Goal: Task Accomplishment & Management: Manage account settings

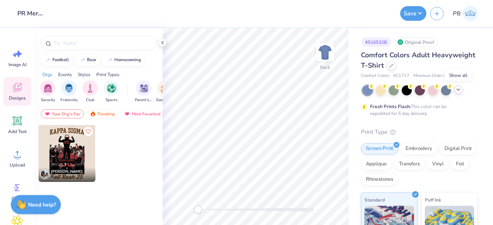
click at [457, 92] on icon at bounding box center [458, 90] width 6 height 6
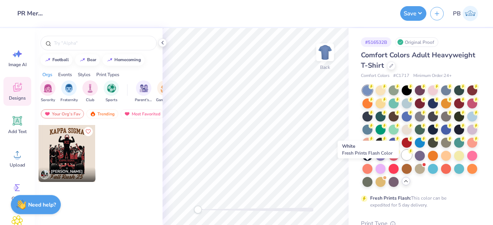
click at [402, 160] on div at bounding box center [407, 155] width 10 height 10
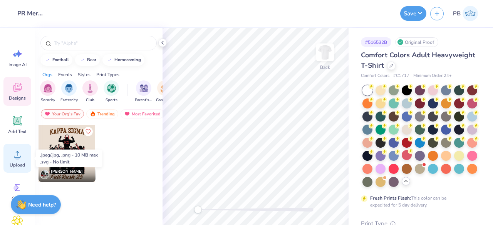
click at [21, 153] on icon at bounding box center [18, 155] width 12 height 12
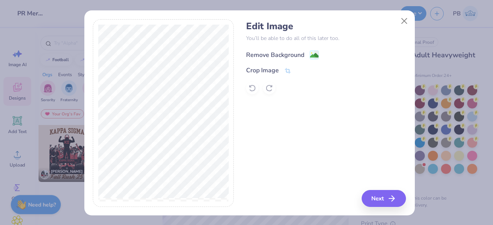
click at [305, 56] on div "Remove Background" at bounding box center [282, 55] width 73 height 10
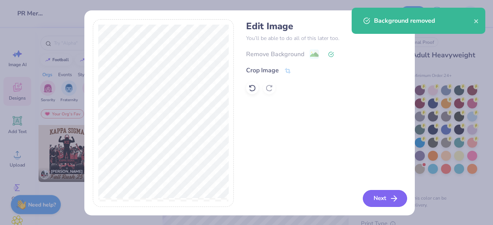
click at [376, 205] on button "Next" at bounding box center [385, 198] width 44 height 17
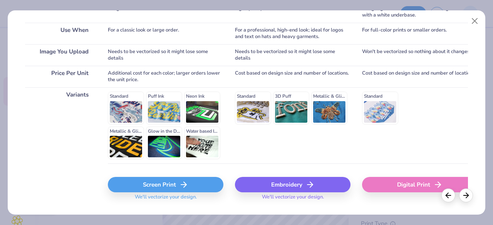
scroll to position [158, 0]
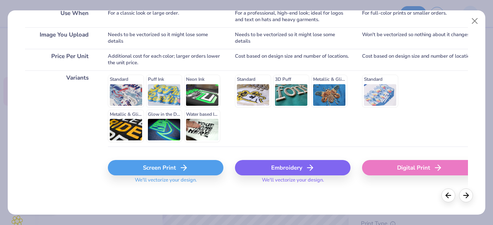
click at [169, 163] on div "Screen Print" at bounding box center [166, 167] width 116 height 15
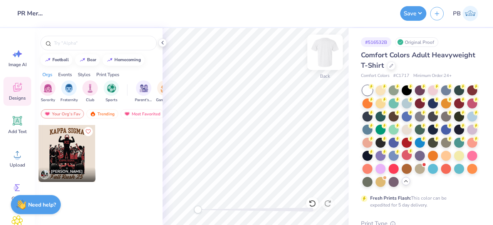
click at [334, 55] on img at bounding box center [325, 52] width 31 height 31
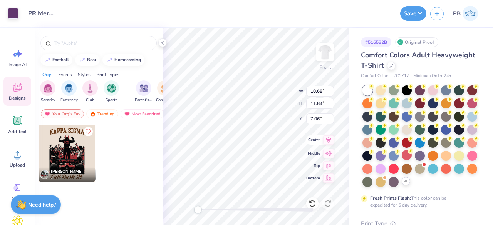
click at [326, 138] on icon at bounding box center [328, 140] width 11 height 9
type input "3.00"
click at [332, 143] on icon at bounding box center [328, 140] width 11 height 9
click at [325, 52] on img at bounding box center [325, 52] width 31 height 31
type input "11.32"
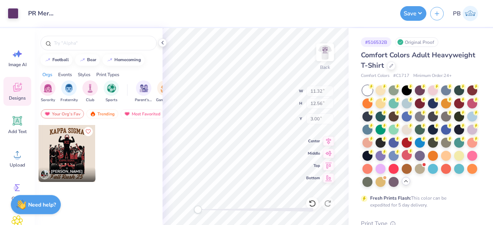
type input "12.56"
type input "0.65"
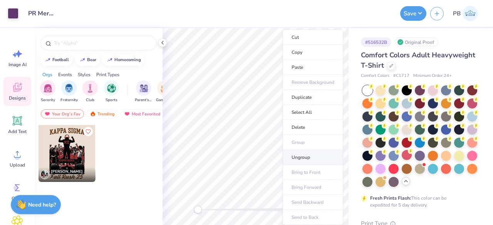
click at [308, 154] on li "Ungroup" at bounding box center [313, 157] width 60 height 15
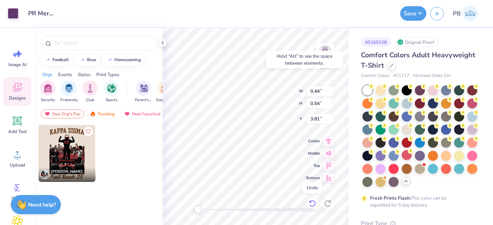
click at [313, 205] on icon at bounding box center [313, 204] width 8 height 8
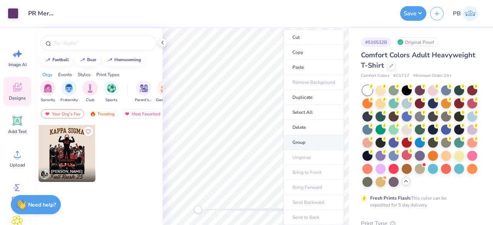
click at [301, 136] on li "Group" at bounding box center [314, 142] width 60 height 15
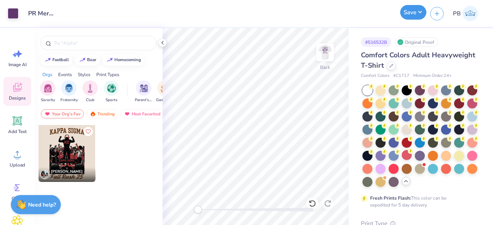
click at [410, 14] on button "Save" at bounding box center [413, 12] width 26 height 15
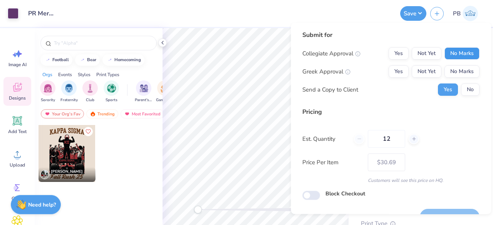
click at [459, 54] on button "No Marks" at bounding box center [462, 53] width 35 height 12
click at [403, 56] on button "Yes" at bounding box center [399, 53] width 20 height 12
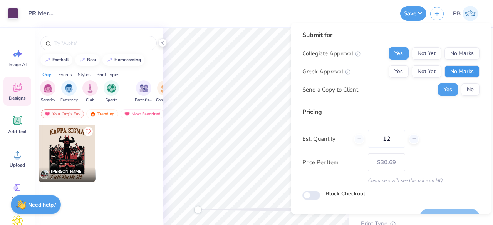
click at [450, 71] on button "No Marks" at bounding box center [462, 72] width 35 height 12
click at [461, 86] on button "No" at bounding box center [470, 90] width 18 height 12
type input "$30.69"
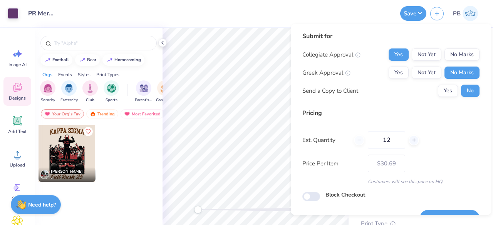
scroll to position [18, 0]
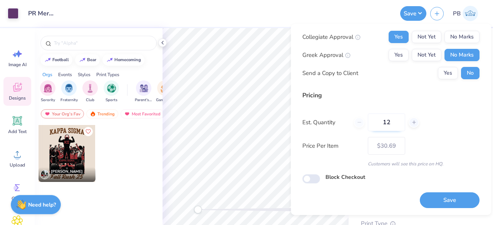
click at [395, 124] on input "12" at bounding box center [386, 123] width 37 height 18
type input "1"
type input "024"
type input "$23.07"
type input "024"
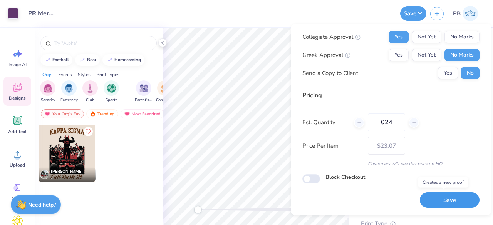
click at [435, 200] on button "Save" at bounding box center [450, 201] width 60 height 16
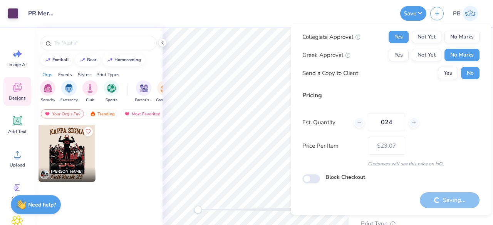
scroll to position [0, 0]
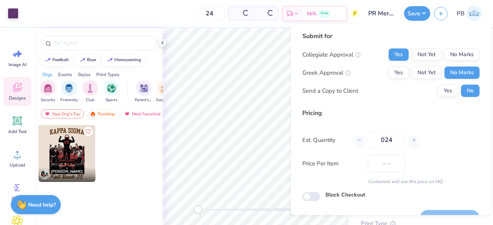
type input "$23.07"
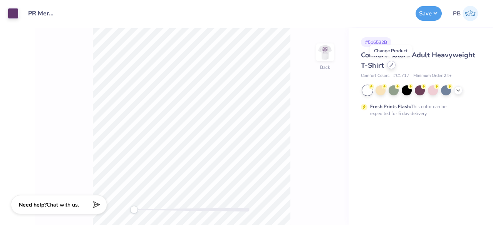
click at [390, 66] on icon at bounding box center [392, 65] width 4 height 4
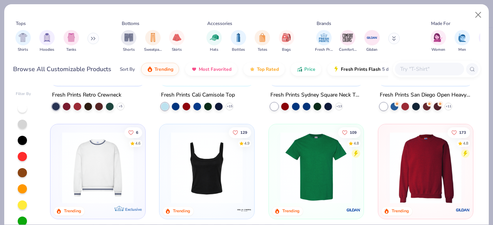
scroll to position [240, 0]
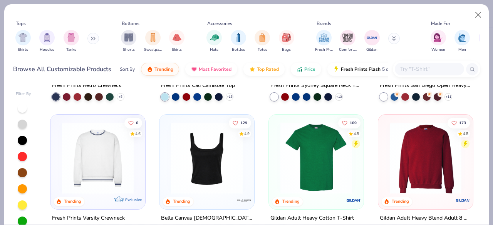
click at [428, 68] on input "text" at bounding box center [429, 69] width 59 height 9
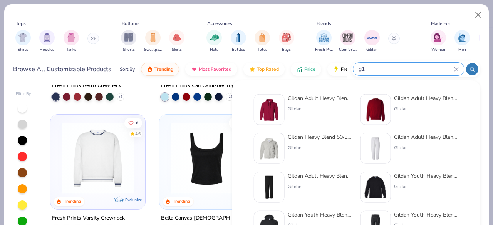
type input "g"
type input "crewneck"
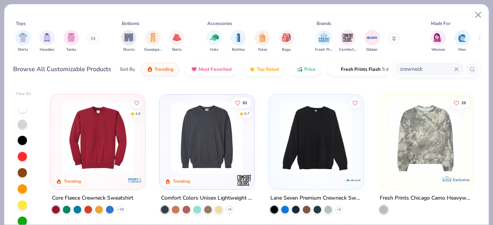
scroll to position [128, 0]
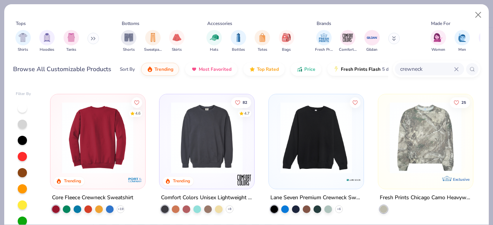
click at [58, 134] on img at bounding box center [18, 138] width 79 height 72
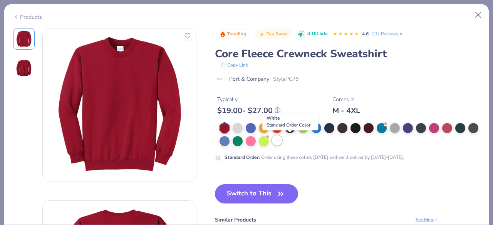
click at [282, 144] on div at bounding box center [277, 141] width 10 height 10
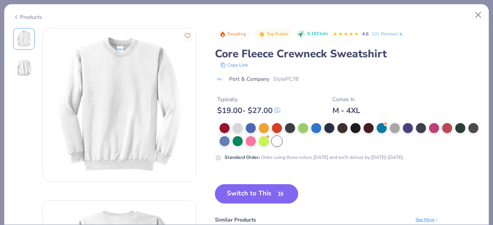
click at [271, 196] on button "Switch to This" at bounding box center [257, 194] width 84 height 19
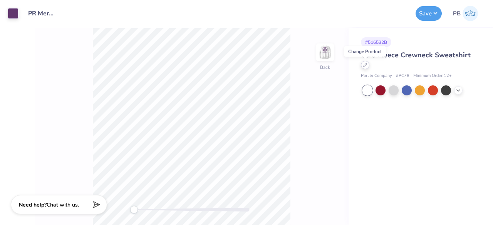
click at [365, 67] on div at bounding box center [365, 65] width 8 height 8
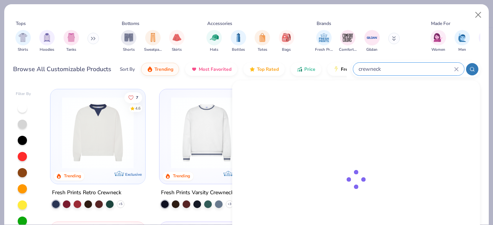
click at [454, 68] on input "crewneck" at bounding box center [406, 69] width 96 height 9
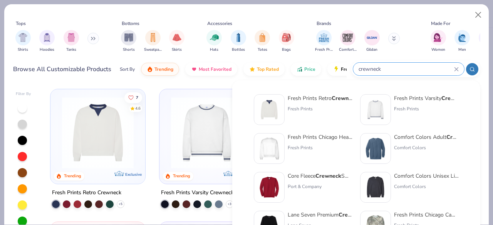
click at [454, 68] on input "crewneck" at bounding box center [406, 69] width 96 height 9
click at [456, 69] on icon at bounding box center [456, 68] width 3 height 3
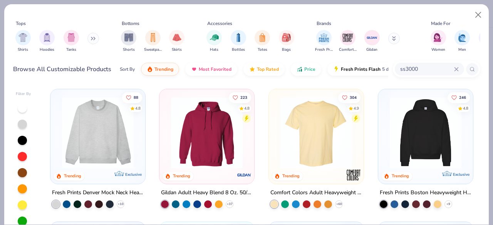
type input "ss3000"
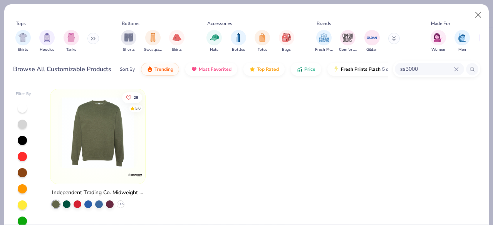
click at [95, 146] on img at bounding box center [97, 133] width 79 height 72
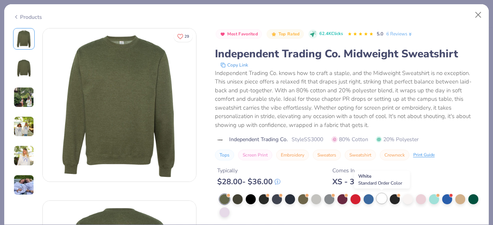
click at [381, 200] on div at bounding box center [382, 199] width 10 height 10
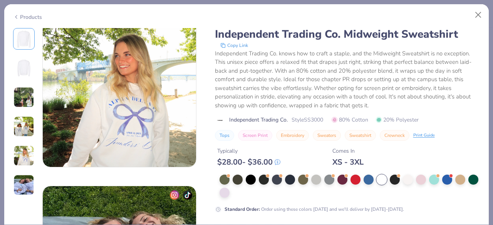
scroll to position [873, 0]
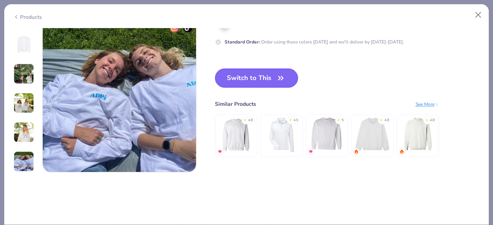
click at [247, 78] on button "Switch to This" at bounding box center [257, 78] width 84 height 19
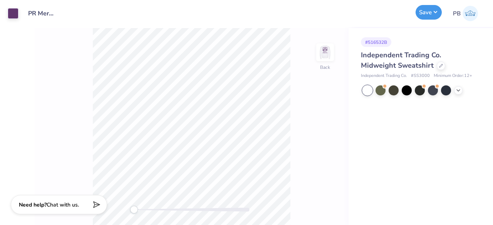
click at [426, 11] on button "Save" at bounding box center [429, 12] width 26 height 15
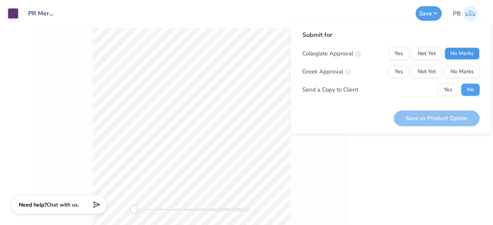
click at [460, 56] on button "No Marks" at bounding box center [462, 53] width 35 height 12
click at [401, 52] on button "Yes" at bounding box center [399, 53] width 20 height 12
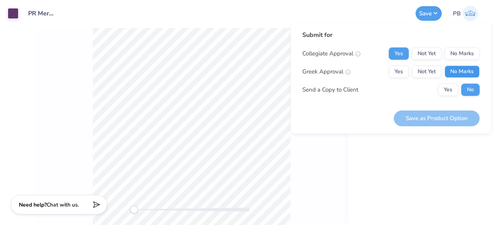
click at [466, 74] on button "No Marks" at bounding box center [462, 72] width 35 height 12
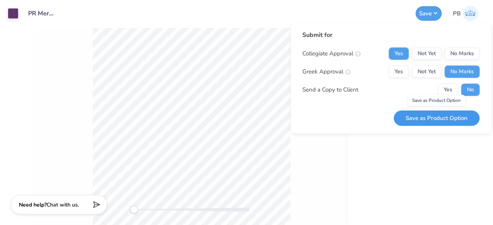
click at [441, 121] on button "Save as Product Option" at bounding box center [437, 119] width 86 height 16
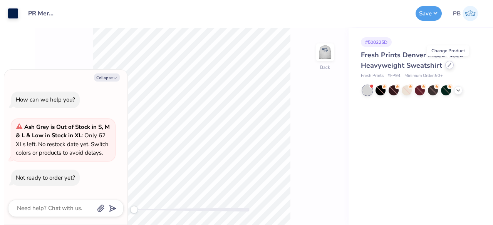
click at [448, 64] on icon at bounding box center [450, 65] width 4 height 4
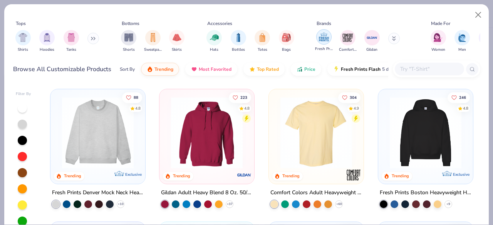
click at [326, 44] on div "filter for Fresh Prints" at bounding box center [323, 36] width 15 height 15
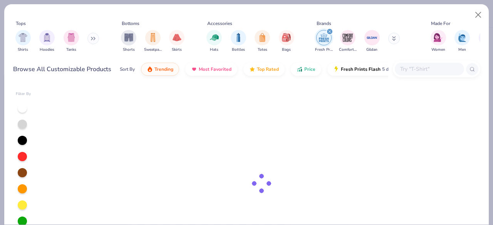
type textarea "x"
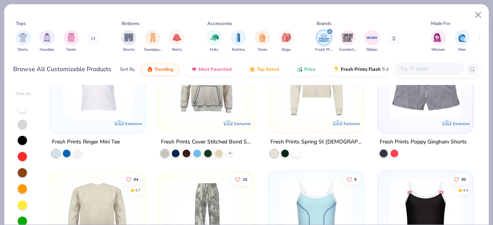
scroll to position [1222, 0]
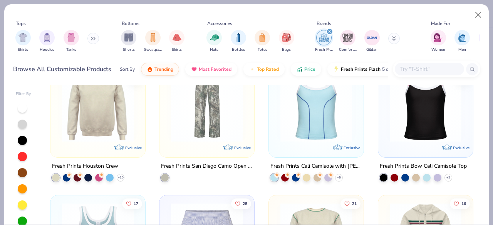
click at [428, 67] on input "text" at bounding box center [429, 69] width 59 height 9
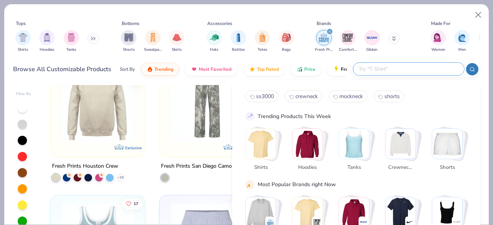
type input "b"
type input "shorts"
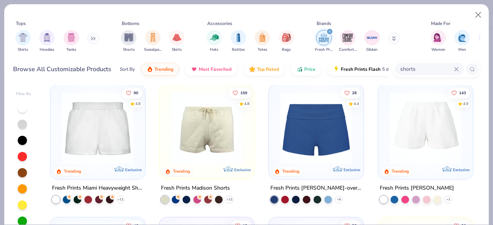
scroll to position [0, 0]
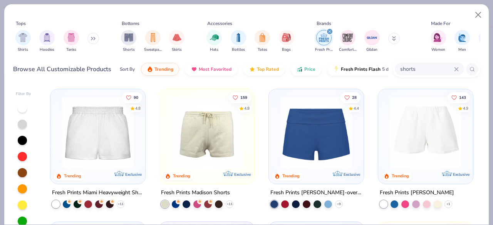
click at [458, 70] on icon at bounding box center [456, 68] width 3 height 3
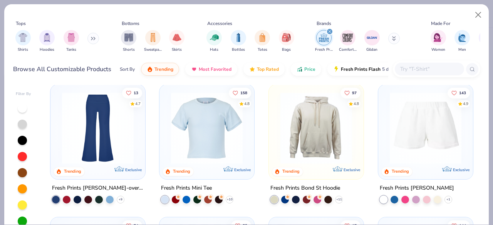
scroll to position [535, 0]
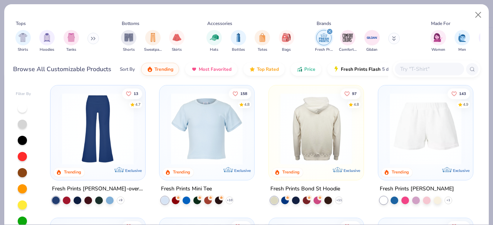
click at [277, 153] on img at bounding box center [236, 129] width 79 height 72
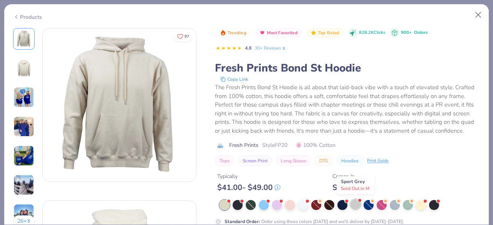
click at [356, 201] on div at bounding box center [356, 205] width 10 height 10
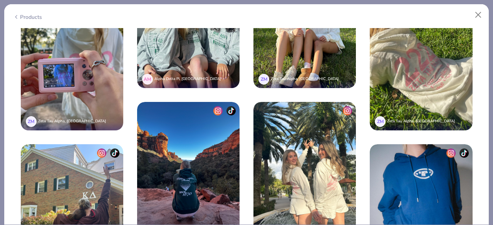
scroll to position [1460, 0]
click at [20, 17] on div "Products" at bounding box center [27, 17] width 29 height 8
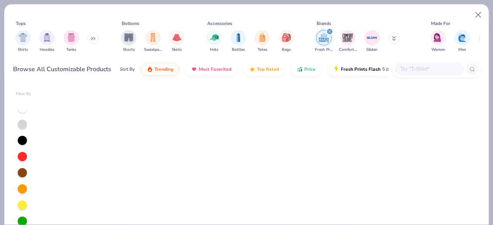
scroll to position [314, 0]
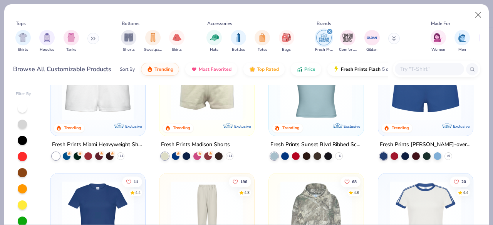
click at [331, 32] on icon "filter for Fresh Prints" at bounding box center [330, 31] width 2 height 2
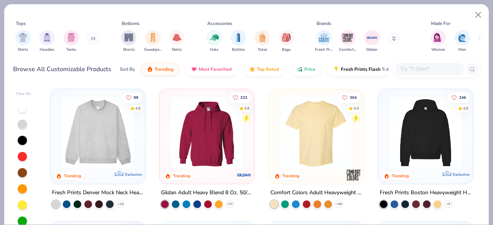
type textarea "x"
click at [427, 69] on input "text" at bounding box center [429, 69] width 59 height 9
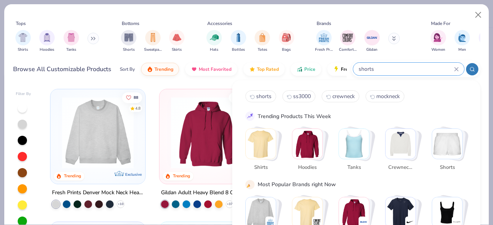
type input "shorts"
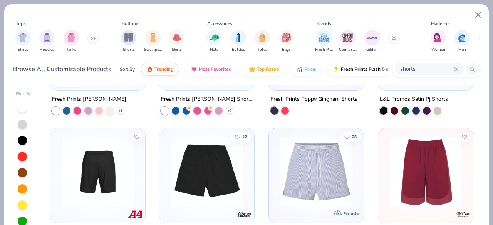
scroll to position [280, 0]
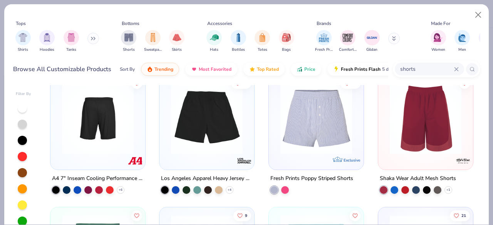
click at [217, 131] on img at bounding box center [206, 118] width 79 height 72
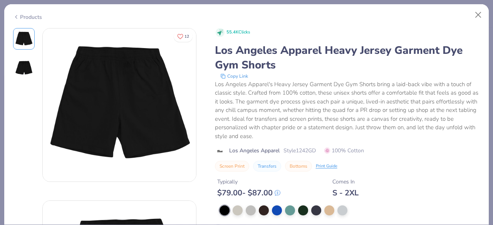
click at [26, 13] on div "Products" at bounding box center [27, 17] width 29 height 8
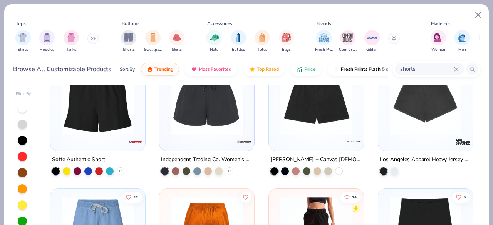
scroll to position [963, 0]
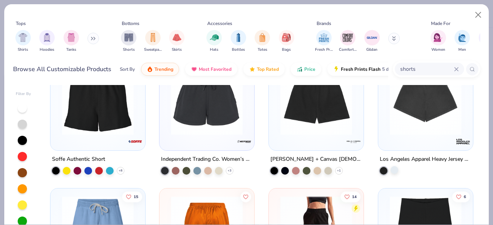
click at [391, 169] on div at bounding box center [395, 170] width 8 height 8
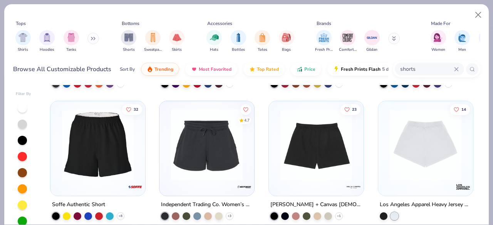
scroll to position [920, 0]
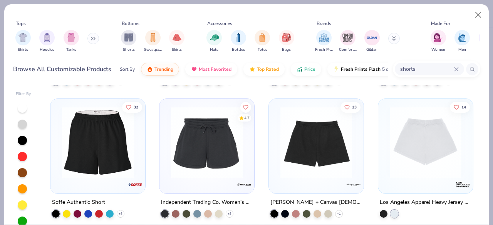
click at [441, 146] on img at bounding box center [425, 143] width 79 height 72
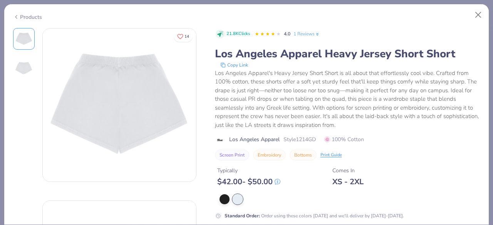
click at [20, 14] on div "Products" at bounding box center [27, 17] width 29 height 8
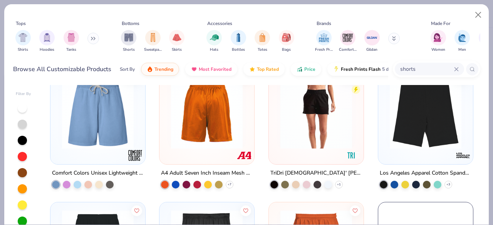
scroll to position [1080, 0]
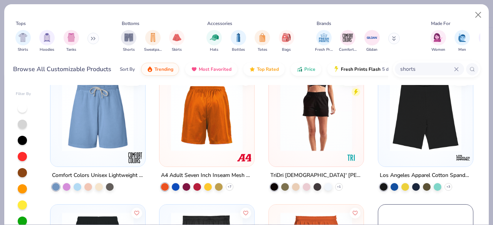
click at [318, 137] on img at bounding box center [316, 116] width 79 height 72
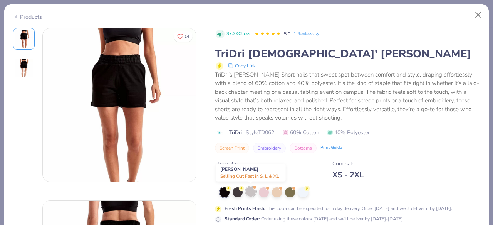
click at [247, 190] on div at bounding box center [251, 192] width 10 height 10
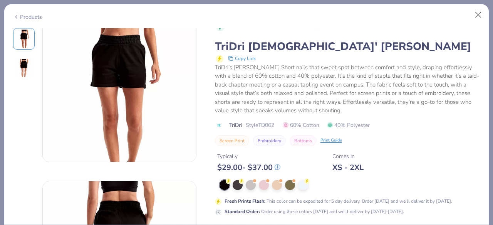
scroll to position [20, 0]
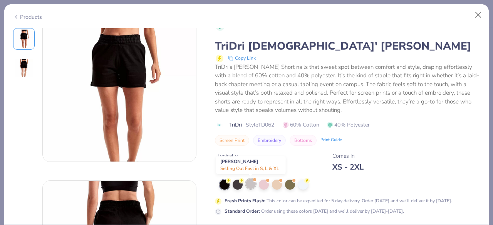
click at [253, 187] on div at bounding box center [251, 184] width 10 height 10
click at [264, 184] on div at bounding box center [264, 184] width 10 height 10
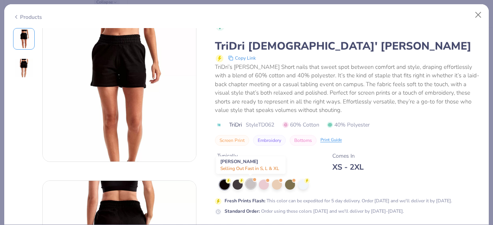
click at [254, 184] on div at bounding box center [251, 184] width 10 height 10
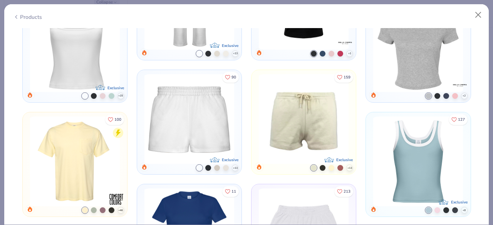
scroll to position [532, 0]
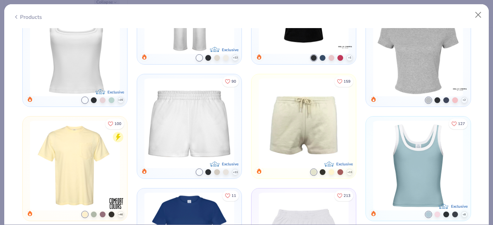
click at [309, 118] on img at bounding box center [304, 124] width 96 height 90
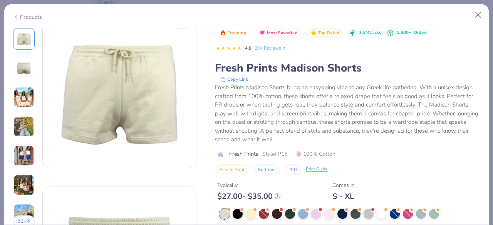
scroll to position [95, 0]
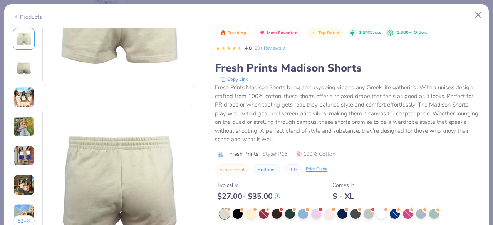
click at [34, 15] on div "Products" at bounding box center [27, 17] width 29 height 8
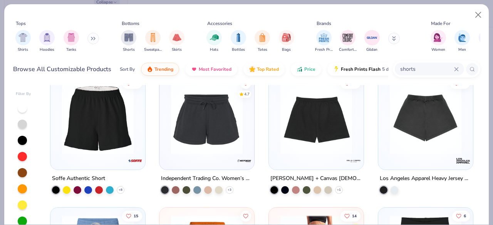
scroll to position [944, 0]
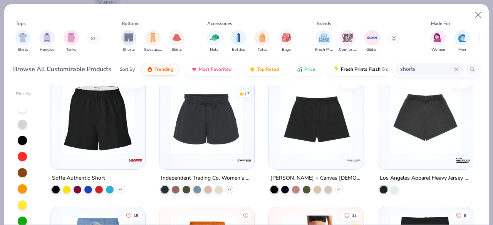
click at [306, 125] on img at bounding box center [316, 118] width 79 height 72
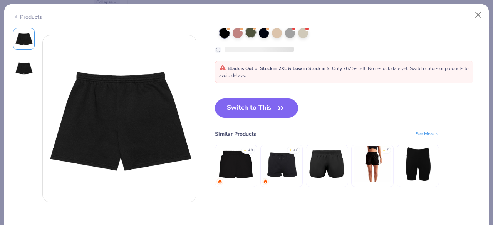
scroll to position [178, 0]
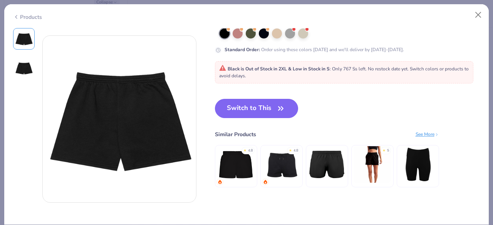
click at [289, 155] on img at bounding box center [281, 164] width 37 height 37
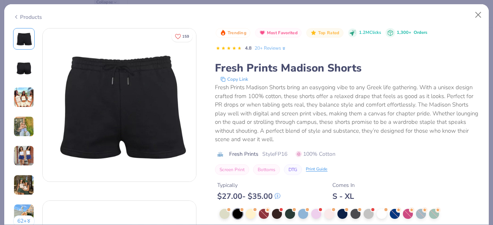
click at [26, 14] on div "Products" at bounding box center [27, 17] width 29 height 8
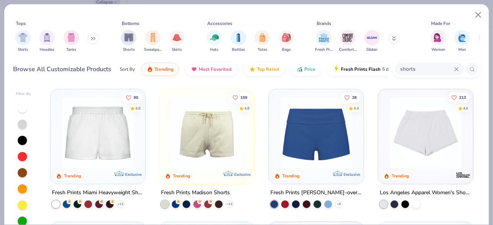
click at [89, 137] on img at bounding box center [97, 133] width 79 height 72
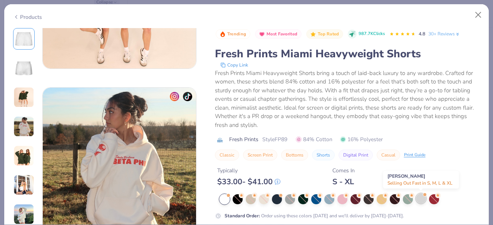
scroll to position [499, 0]
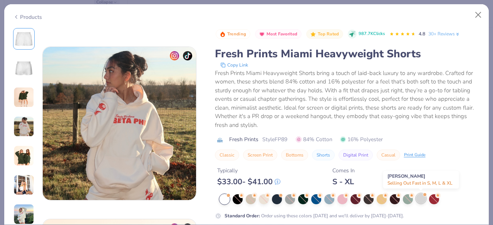
click at [419, 199] on div at bounding box center [421, 199] width 10 height 10
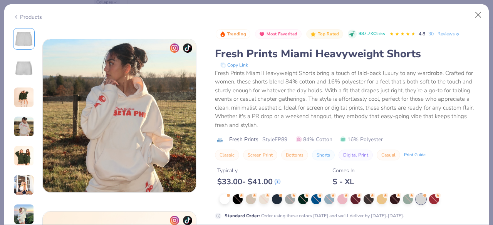
scroll to position [506, 0]
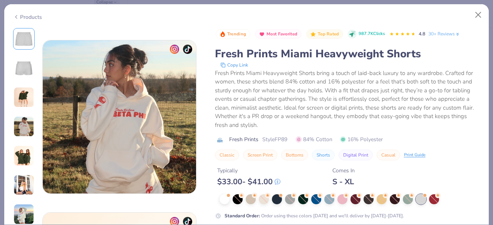
click at [29, 13] on div "Products" at bounding box center [27, 17] width 29 height 8
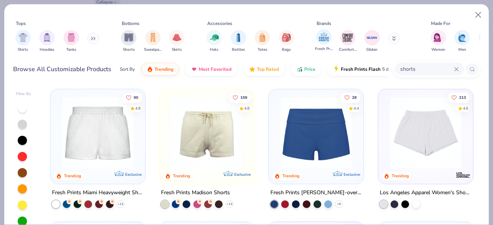
click at [332, 36] on div "Fresh Prints" at bounding box center [324, 40] width 18 height 23
type textarea "x"
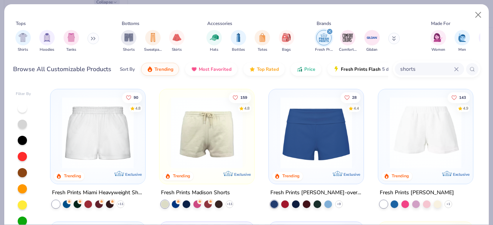
click at [456, 68] on icon at bounding box center [456, 69] width 5 height 5
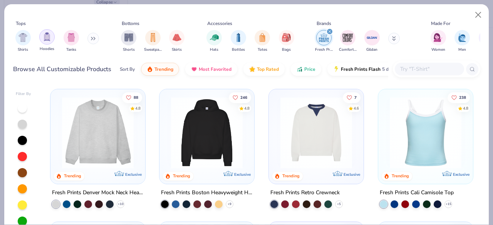
click at [49, 40] on img "filter for Hoodies" at bounding box center [47, 36] width 8 height 9
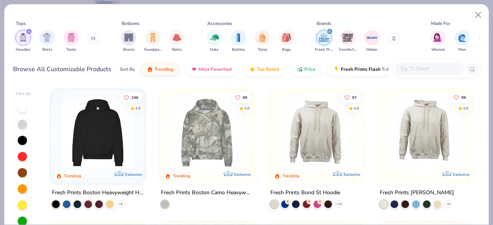
click at [119, 144] on img at bounding box center [97, 133] width 79 height 72
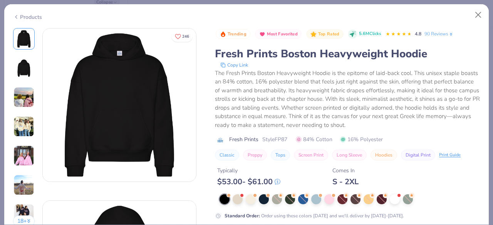
click at [32, 19] on div "Products" at bounding box center [27, 17] width 29 height 8
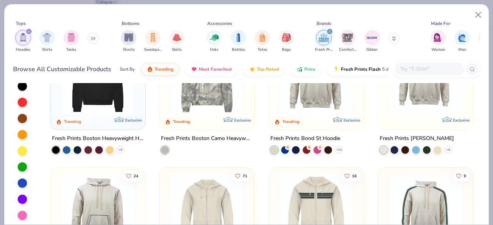
scroll to position [0, 0]
click at [303, 96] on img at bounding box center [316, 78] width 79 height 72
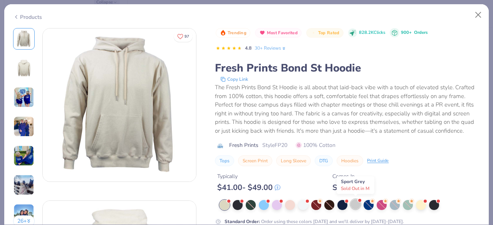
click at [354, 208] on div at bounding box center [356, 205] width 10 height 10
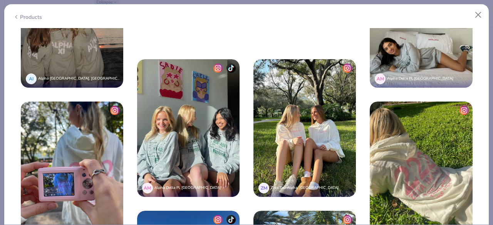
scroll to position [1351, 0]
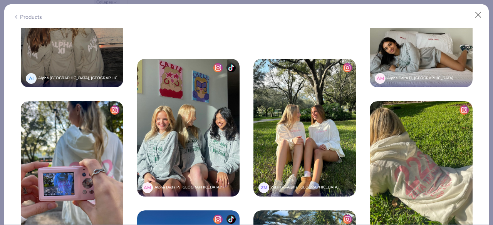
click at [76, 53] on img at bounding box center [72, 19] width 102 height 138
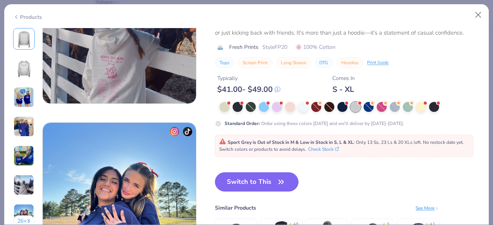
scroll to position [938, 0]
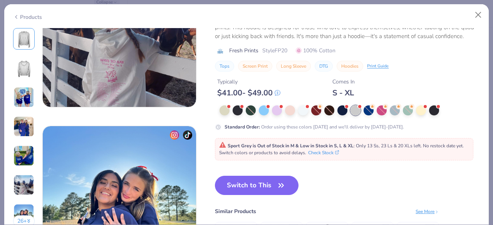
click at [29, 17] on div "Products" at bounding box center [27, 17] width 29 height 8
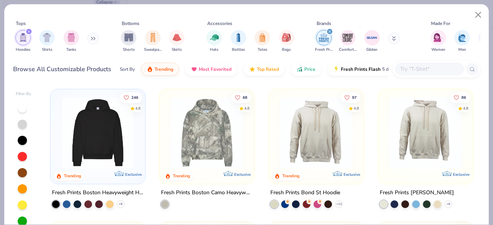
click at [432, 64] on div at bounding box center [429, 69] width 69 height 13
click at [330, 33] on icon "filter for Fresh Prints" at bounding box center [329, 31] width 3 height 3
type textarea "x"
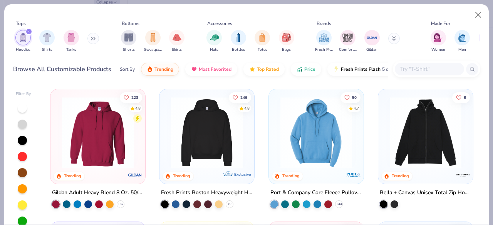
click at [416, 67] on input "text" at bounding box center [429, 69] width 59 height 9
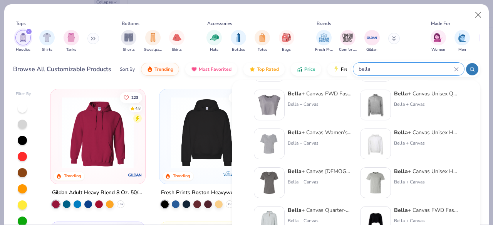
scroll to position [239, 0]
type input "bella"
click at [376, 145] on img at bounding box center [376, 143] width 24 height 24
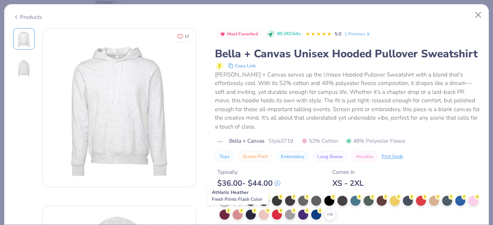
click at [238, 205] on div at bounding box center [238, 200] width 10 height 10
type textarea "x"
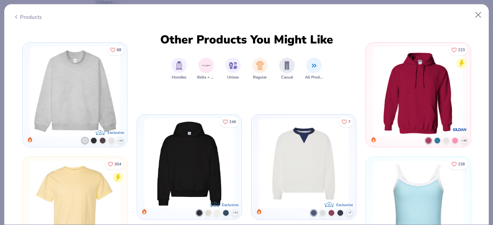
scroll to position [395, 0]
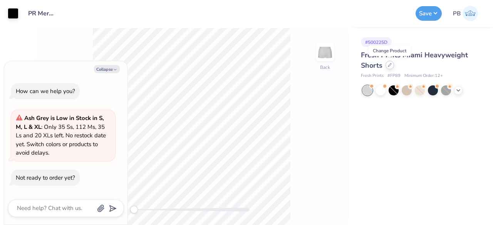
click at [390, 63] on icon at bounding box center [390, 65] width 4 height 4
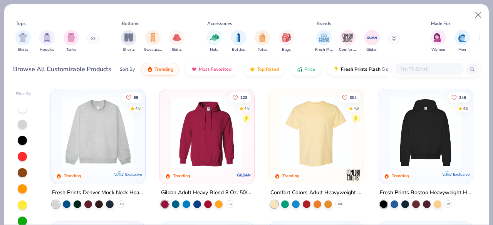
type textarea "x"
click at [417, 68] on input "text" at bounding box center [429, 69] width 59 height 9
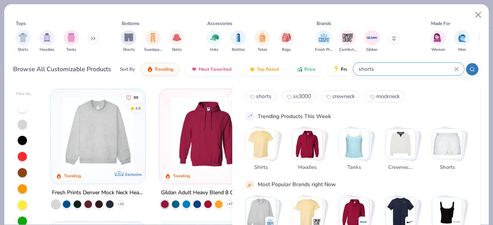
type input "shorts"
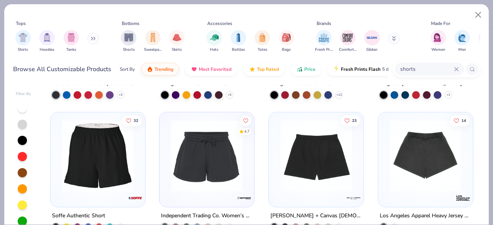
scroll to position [906, 0]
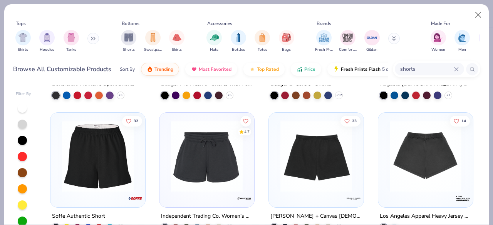
click at [311, 158] on img at bounding box center [316, 157] width 79 height 72
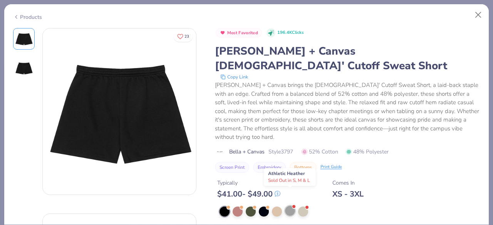
click at [290, 206] on div at bounding box center [290, 211] width 10 height 10
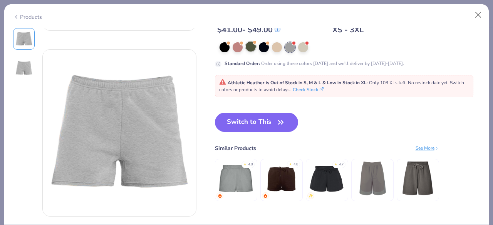
scroll to position [165, 0]
click at [318, 162] on img at bounding box center [327, 178] width 37 height 37
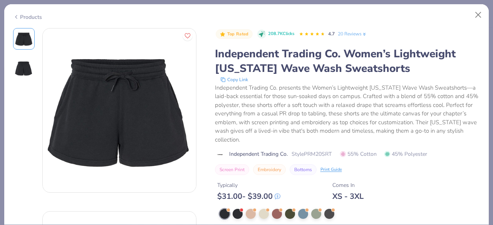
click at [25, 16] on div "Products" at bounding box center [27, 17] width 29 height 8
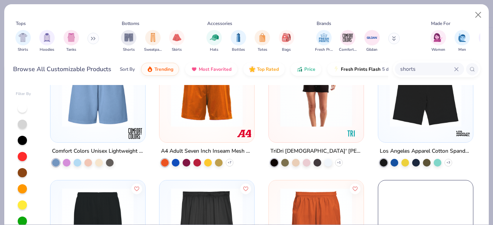
scroll to position [1105, 0]
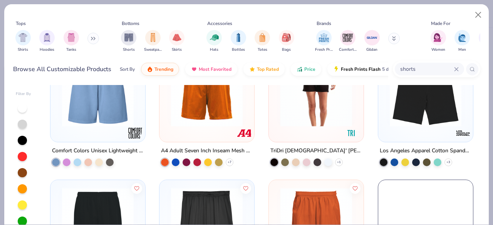
click at [320, 116] on img at bounding box center [316, 91] width 79 height 72
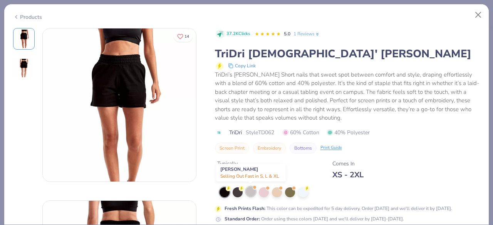
click at [252, 192] on div at bounding box center [251, 192] width 10 height 10
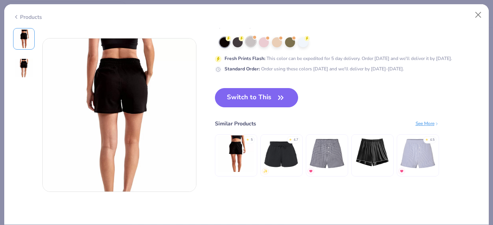
scroll to position [123, 0]
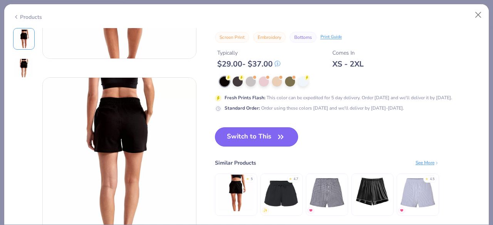
click at [275, 138] on span "button" at bounding box center [280, 137] width 11 height 11
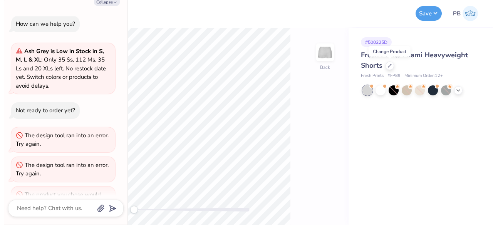
scroll to position [56, 0]
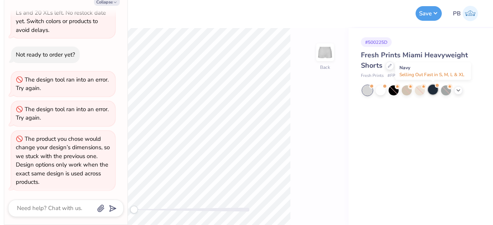
click at [437, 88] on div at bounding box center [433, 90] width 10 height 10
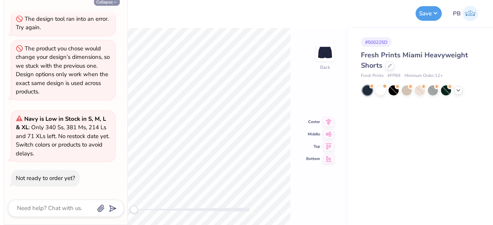
click at [110, 5] on button "Collapse" at bounding box center [107, 2] width 26 height 8
type textarea "x"
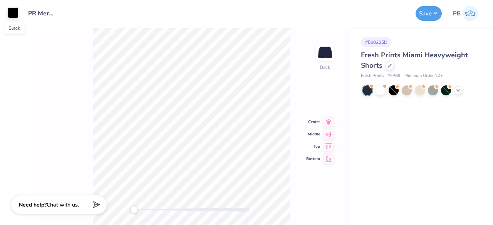
click at [9, 16] on div at bounding box center [13, 12] width 11 height 11
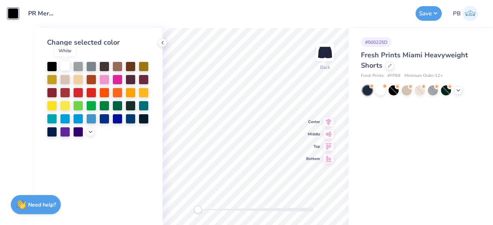
click at [63, 64] on div at bounding box center [65, 66] width 10 height 10
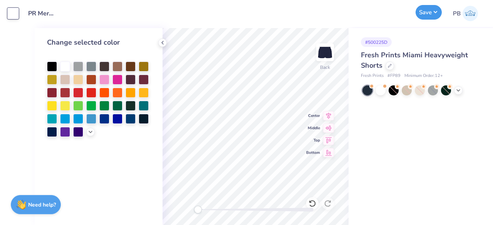
click at [432, 12] on button "Save" at bounding box center [429, 12] width 26 height 15
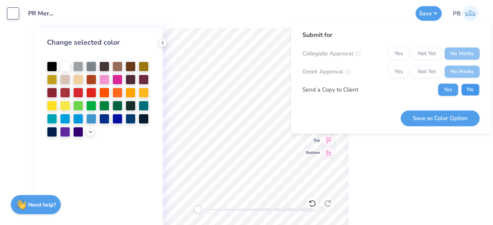
click at [475, 91] on button "No" at bounding box center [470, 90] width 18 height 12
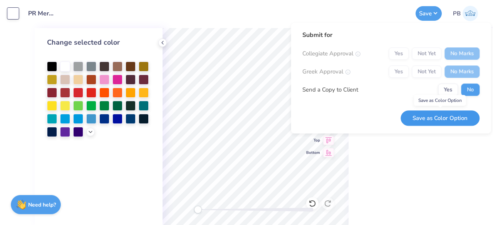
click at [447, 116] on button "Save as Color Option" at bounding box center [440, 119] width 79 height 16
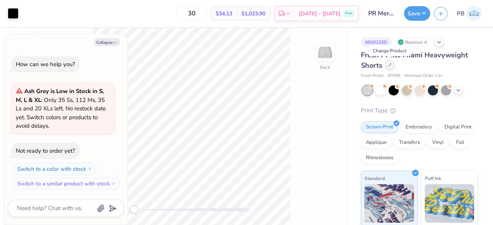
click at [391, 64] on icon at bounding box center [389, 65] width 3 height 3
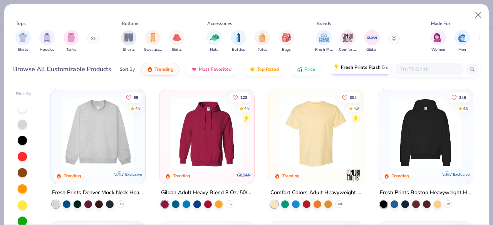
type textarea "x"
click at [417, 71] on input "text" at bounding box center [429, 69] width 59 height 9
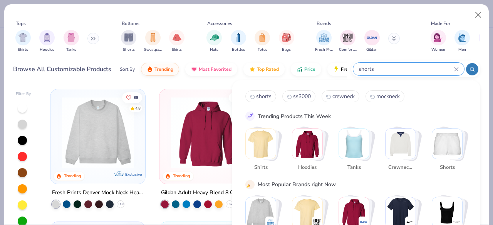
type input "shorts"
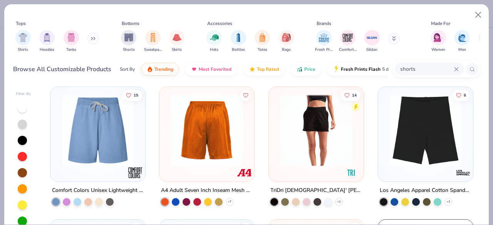
scroll to position [1064, 0]
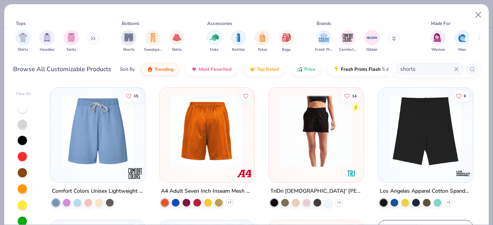
click at [317, 132] on img at bounding box center [316, 132] width 79 height 72
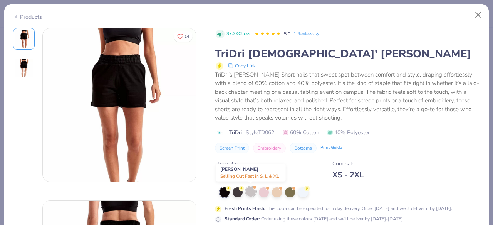
click at [251, 191] on div at bounding box center [251, 192] width 10 height 10
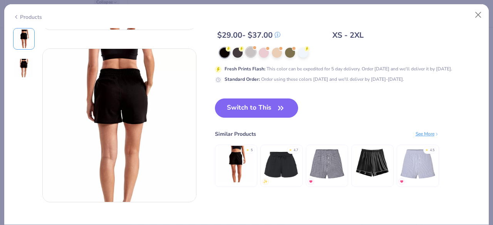
scroll to position [153, 0]
click at [269, 109] on button "Switch to This" at bounding box center [257, 107] width 84 height 19
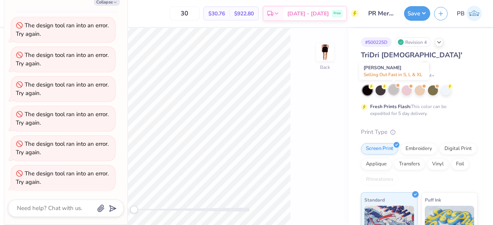
click at [398, 90] on div at bounding box center [394, 90] width 10 height 10
type textarea "x"
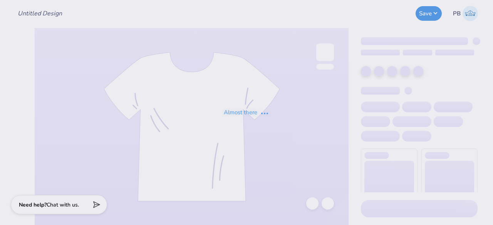
type input "PR Merch"
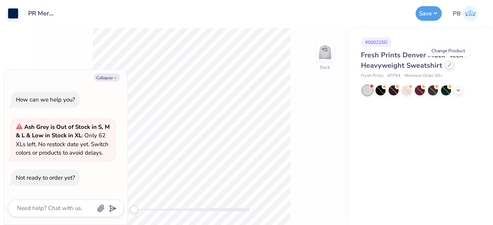
click at [448, 67] on div at bounding box center [449, 65] width 8 height 8
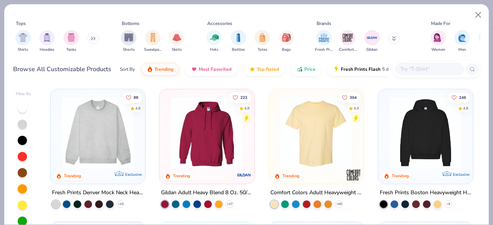
click at [422, 116] on img at bounding box center [425, 133] width 79 height 72
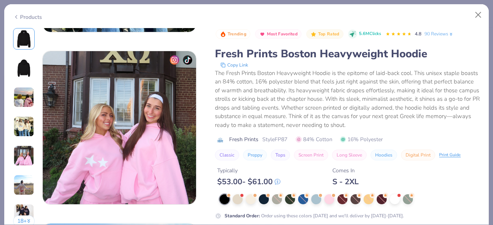
scroll to position [646, 0]
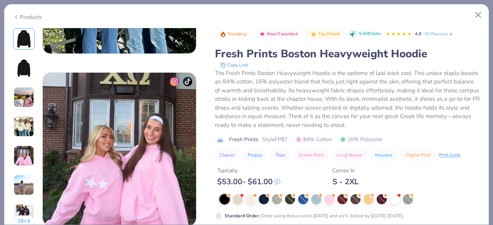
click at [23, 13] on div "Products" at bounding box center [27, 17] width 29 height 8
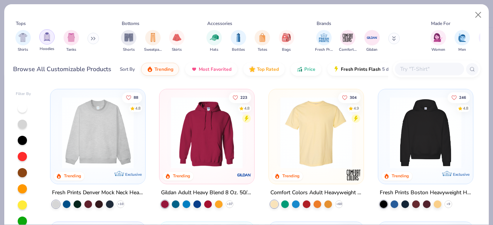
click at [49, 33] on img "filter for Hoodies" at bounding box center [47, 36] width 8 height 9
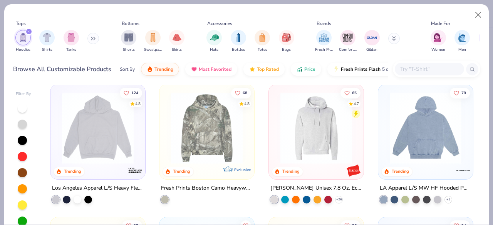
scroll to position [137, 0]
click at [430, 127] on img at bounding box center [425, 129] width 79 height 72
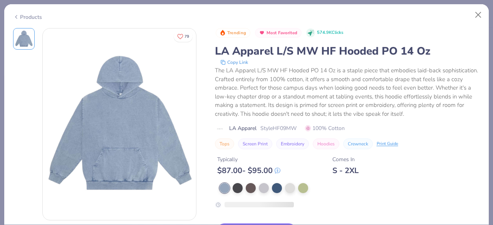
click at [28, 23] on div "Products" at bounding box center [246, 14] width 485 height 20
click at [33, 18] on div "Products" at bounding box center [27, 17] width 29 height 8
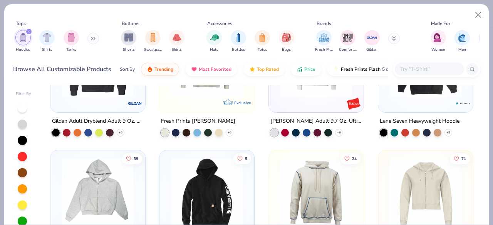
scroll to position [452, 0]
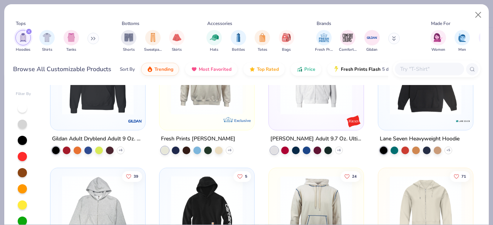
click at [222, 96] on img at bounding box center [206, 79] width 79 height 72
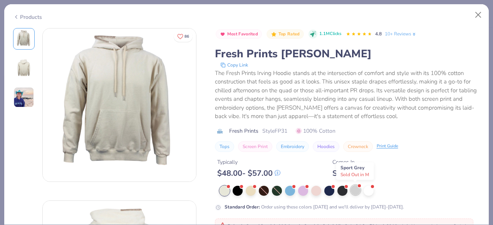
click at [357, 190] on div at bounding box center [356, 190] width 10 height 10
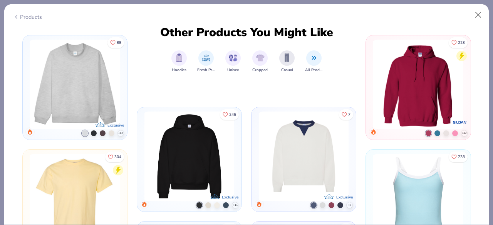
scroll to position [563, 0]
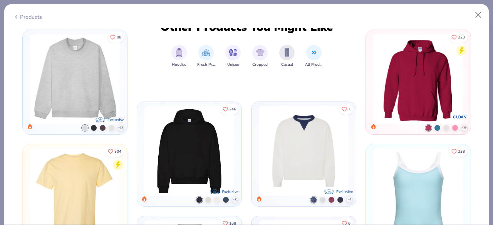
click at [20, 16] on div "Products" at bounding box center [27, 17] width 29 height 8
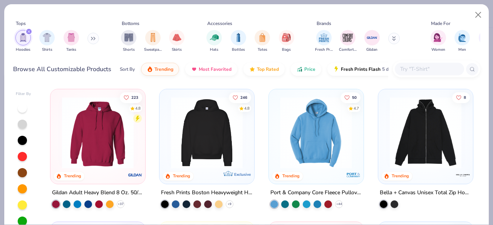
click at [309, 121] on div at bounding box center [237, 133] width 238 height 72
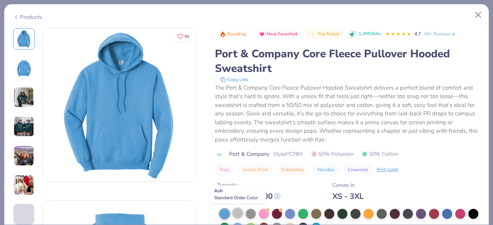
click at [234, 214] on div at bounding box center [238, 213] width 10 height 10
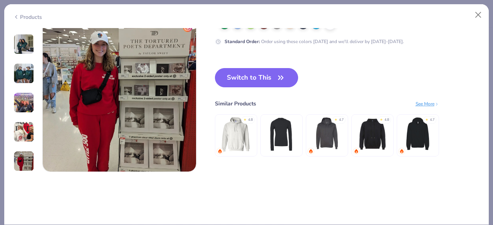
scroll to position [1047, 0]
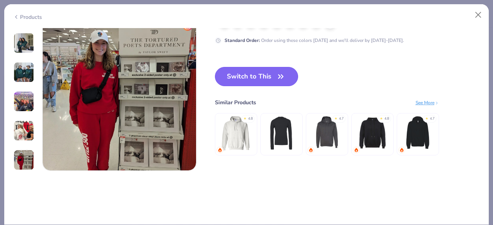
click at [264, 82] on button "Switch to This" at bounding box center [257, 76] width 84 height 19
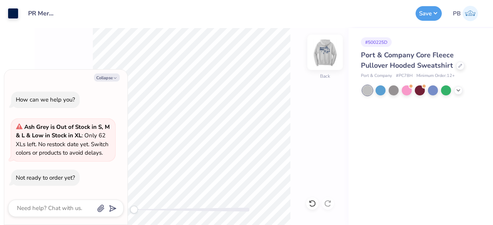
click at [332, 52] on img at bounding box center [325, 52] width 31 height 31
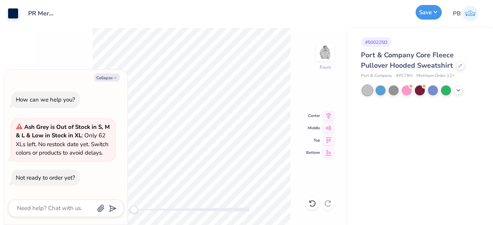
click at [430, 10] on button "Save" at bounding box center [429, 12] width 26 height 15
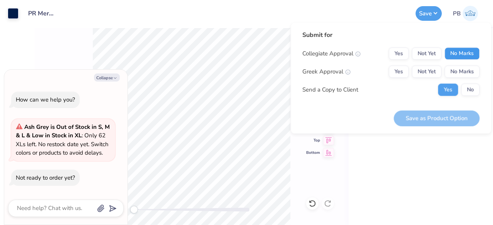
click at [467, 51] on button "No Marks" at bounding box center [462, 53] width 35 height 12
click at [403, 67] on button "Yes" at bounding box center [399, 72] width 20 height 12
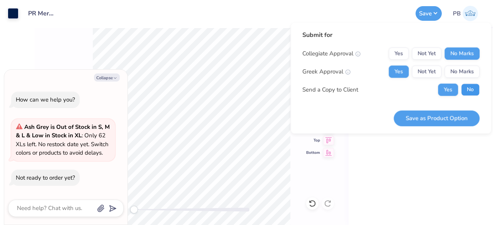
click at [467, 93] on button "No" at bounding box center [470, 90] width 18 height 12
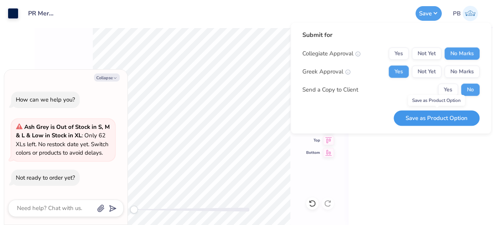
click at [457, 122] on button "Save as Product Option" at bounding box center [437, 119] width 86 height 16
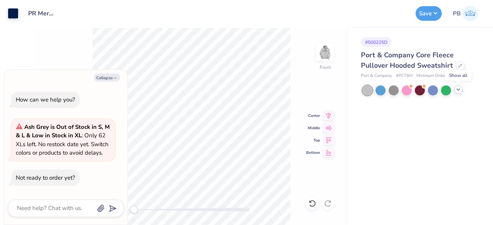
click at [458, 91] on icon at bounding box center [458, 90] width 6 height 6
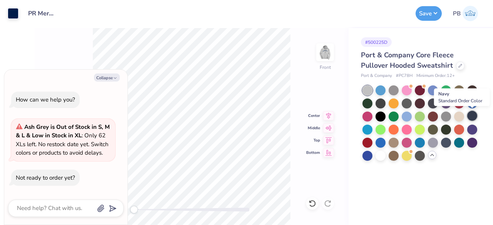
click at [472, 117] on div at bounding box center [472, 116] width 10 height 10
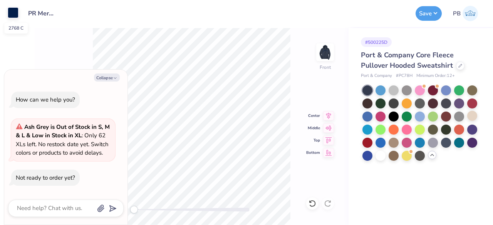
click at [12, 14] on div at bounding box center [13, 12] width 11 height 11
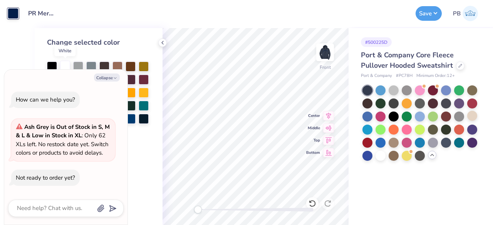
click at [64, 67] on div at bounding box center [65, 66] width 10 height 10
click at [328, 56] on img at bounding box center [325, 52] width 31 height 31
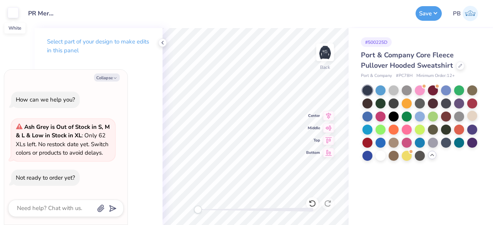
click at [13, 11] on div at bounding box center [13, 12] width 11 height 11
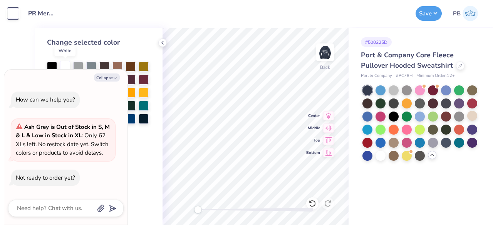
click at [67, 62] on div at bounding box center [65, 66] width 10 height 10
click at [460, 67] on div at bounding box center [460, 65] width 8 height 8
type textarea "x"
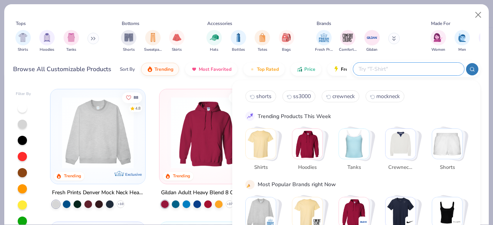
click at [419, 65] on input "text" at bounding box center [408, 69] width 101 height 9
type input "hoodie"
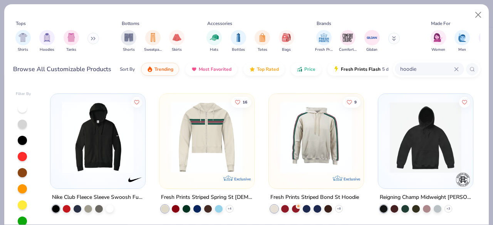
scroll to position [394, 0]
click at [481, 16] on button "Close" at bounding box center [478, 15] width 15 height 15
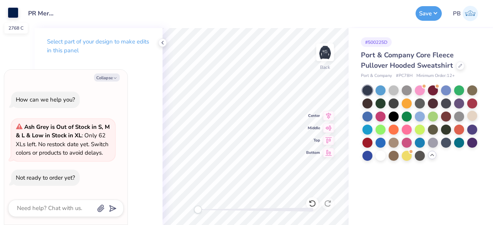
click at [14, 13] on div at bounding box center [13, 12] width 11 height 11
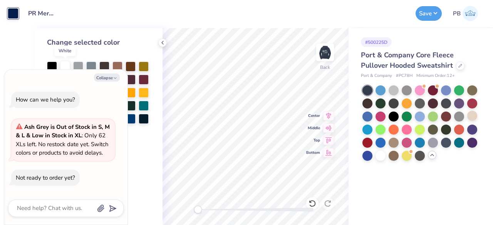
click at [66, 66] on div at bounding box center [65, 66] width 10 height 10
click at [419, 15] on button "Save" at bounding box center [429, 12] width 26 height 15
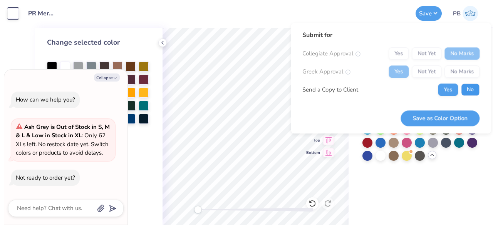
click at [472, 89] on button "No" at bounding box center [470, 90] width 18 height 12
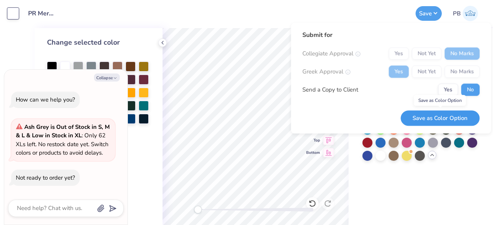
click at [448, 114] on button "Save as Color Option" at bounding box center [440, 119] width 79 height 16
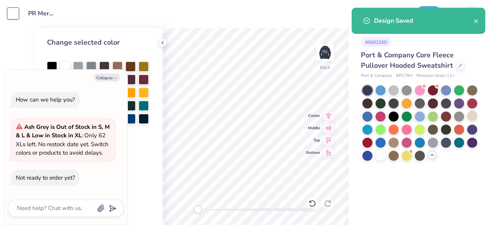
type textarea "x"
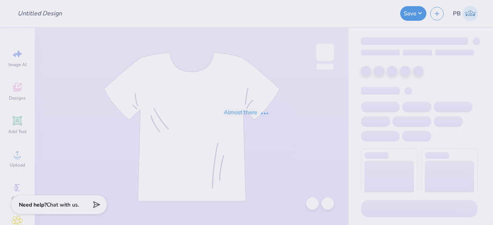
type input "PR Merch"
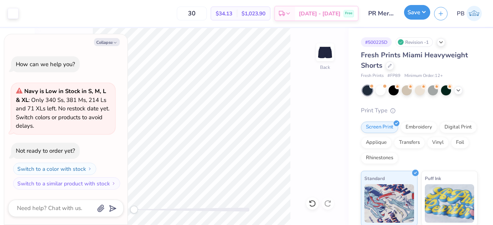
click at [408, 9] on button "Save" at bounding box center [417, 12] width 26 height 15
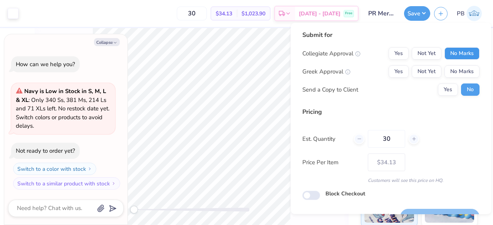
click at [463, 55] on button "No Marks" at bounding box center [462, 53] width 35 height 12
click at [395, 72] on button "Yes" at bounding box center [399, 72] width 20 height 12
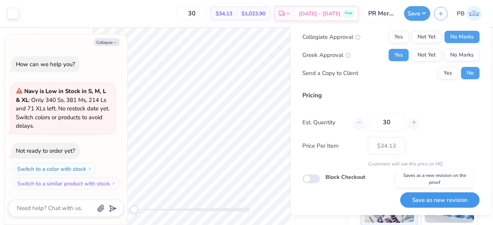
click at [438, 205] on button "Save as new revision" at bounding box center [439, 201] width 79 height 16
type textarea "x"
type input "– –"
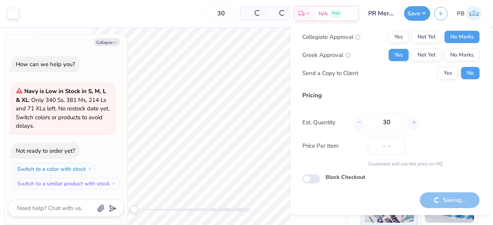
type textarea "x"
type input "$34.13"
type textarea "x"
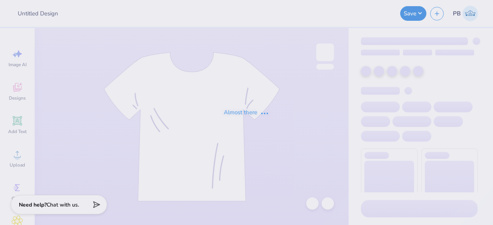
type input "PR Merch"
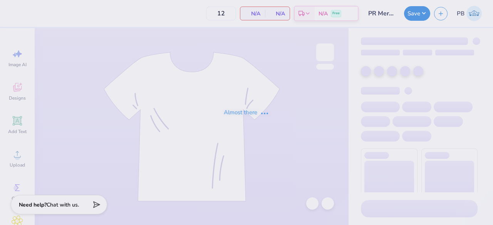
type input "50"
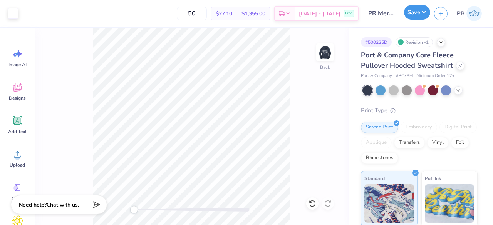
click at [424, 10] on button "Save" at bounding box center [417, 12] width 26 height 15
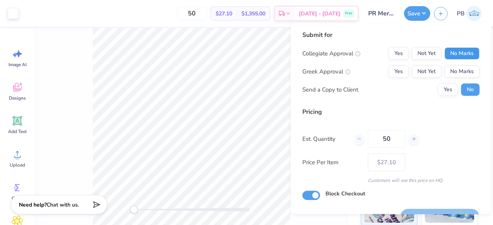
click at [460, 49] on button "No Marks" at bounding box center [462, 53] width 35 height 12
click at [389, 71] on button "Yes" at bounding box center [399, 72] width 20 height 12
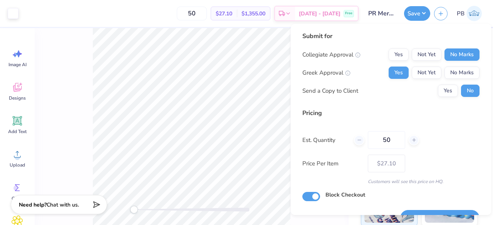
scroll to position [18, 0]
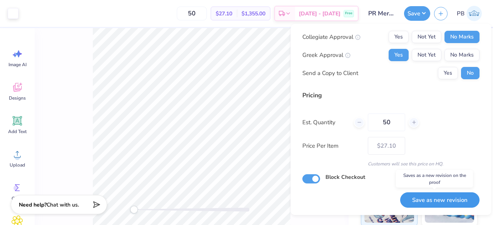
click at [447, 195] on button "Save as new revision" at bounding box center [439, 201] width 79 height 16
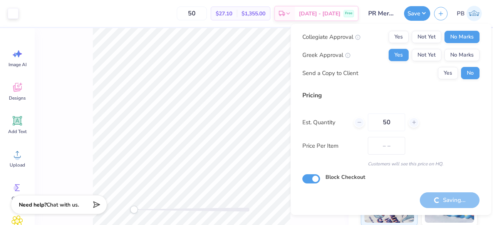
type input "$27.10"
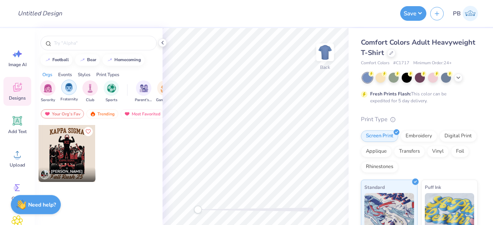
click at [66, 89] on img "filter for Fraternity" at bounding box center [69, 87] width 8 height 9
click at [109, 115] on div "Trending" at bounding box center [102, 113] width 32 height 9
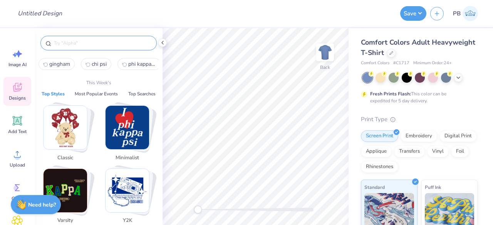
click at [102, 39] on input "text" at bounding box center [102, 43] width 99 height 8
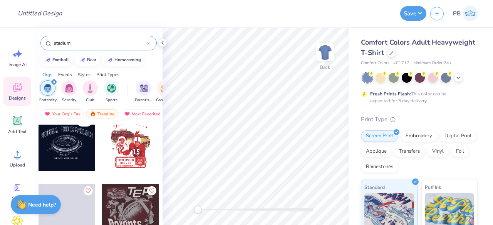
scroll to position [502, 0]
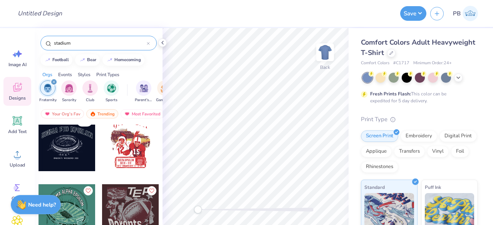
type input "stadium"
click at [76, 217] on div at bounding box center [67, 213] width 57 height 57
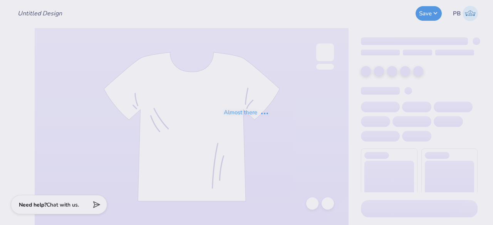
type input "[PERSON_NAME] : [GEOGRAPHIC_DATA][PERSON_NAME]"
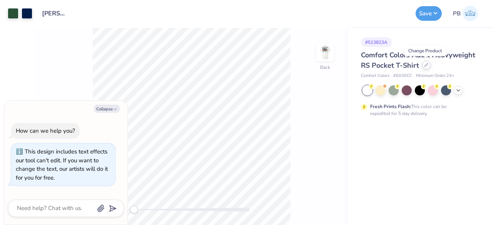
click at [425, 66] on icon at bounding box center [427, 65] width 4 height 4
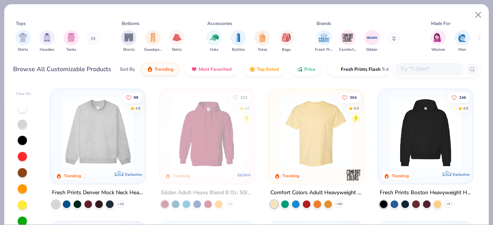
type textarea "x"
click at [417, 70] on input "text" at bounding box center [429, 69] width 59 height 9
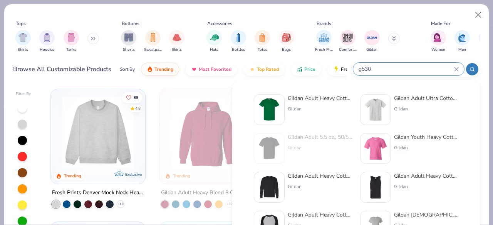
type input "g530"
click at [292, 109] on div "Gildan" at bounding box center [320, 109] width 65 height 7
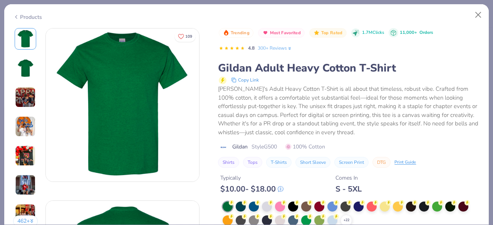
click at [20, 15] on div "Products" at bounding box center [27, 17] width 29 height 8
type textarea "x"
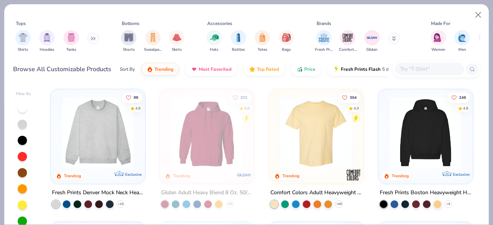
click at [432, 64] on div at bounding box center [429, 69] width 69 height 13
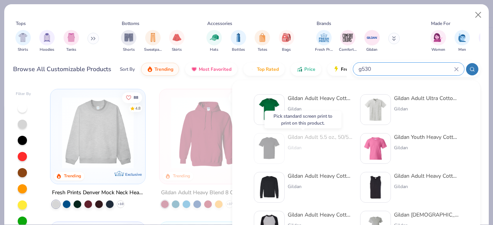
type input "g530"
click at [283, 148] on div at bounding box center [269, 148] width 31 height 31
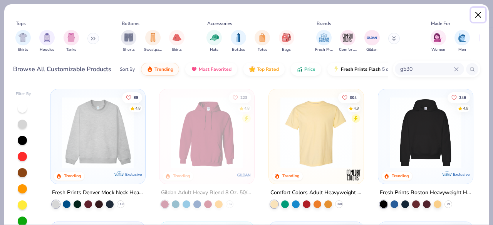
click at [478, 14] on button "Close" at bounding box center [478, 15] width 15 height 15
type textarea "x"
